Goal: Find specific page/section: Find specific page/section

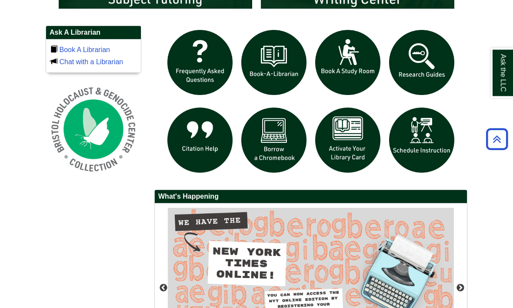
scroll to position [577, 0]
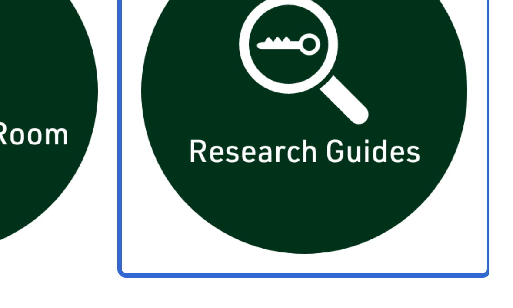
click at [384, 36] on img "slideshow" at bounding box center [421, 73] width 74 height 74
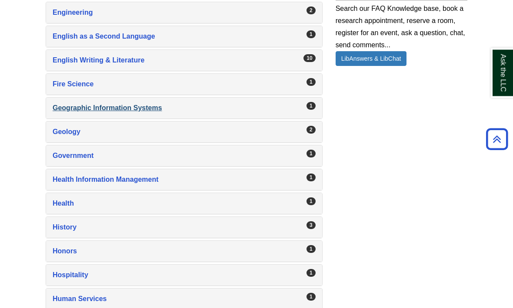
scroll to position [755, 0]
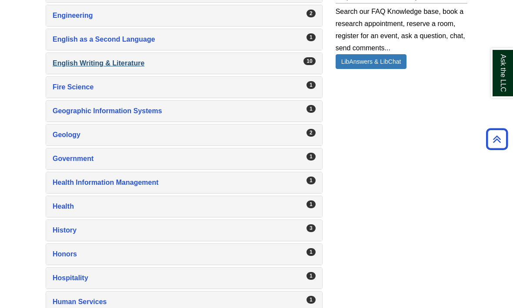
click at [151, 70] on div "English Writing & Literature , 10 guides" at bounding box center [184, 63] width 263 height 12
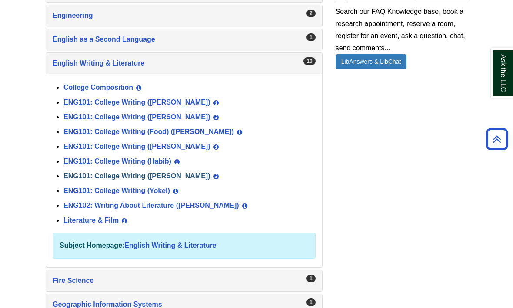
click at [116, 180] on link "ENG101: College Writing ([PERSON_NAME])" at bounding box center [136, 175] width 147 height 7
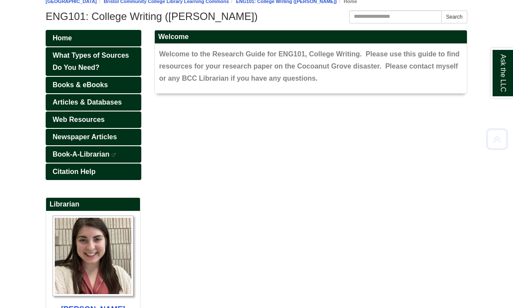
scroll to position [89, 0]
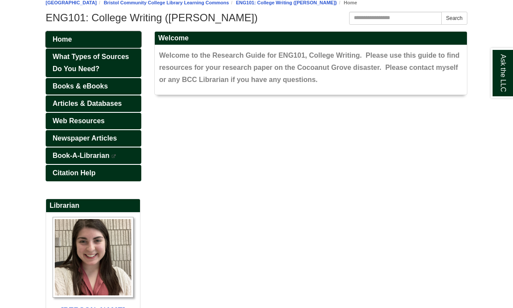
click at [90, 48] on link "Home" at bounding box center [94, 39] width 96 height 17
